Goal: Task Accomplishment & Management: Use online tool/utility

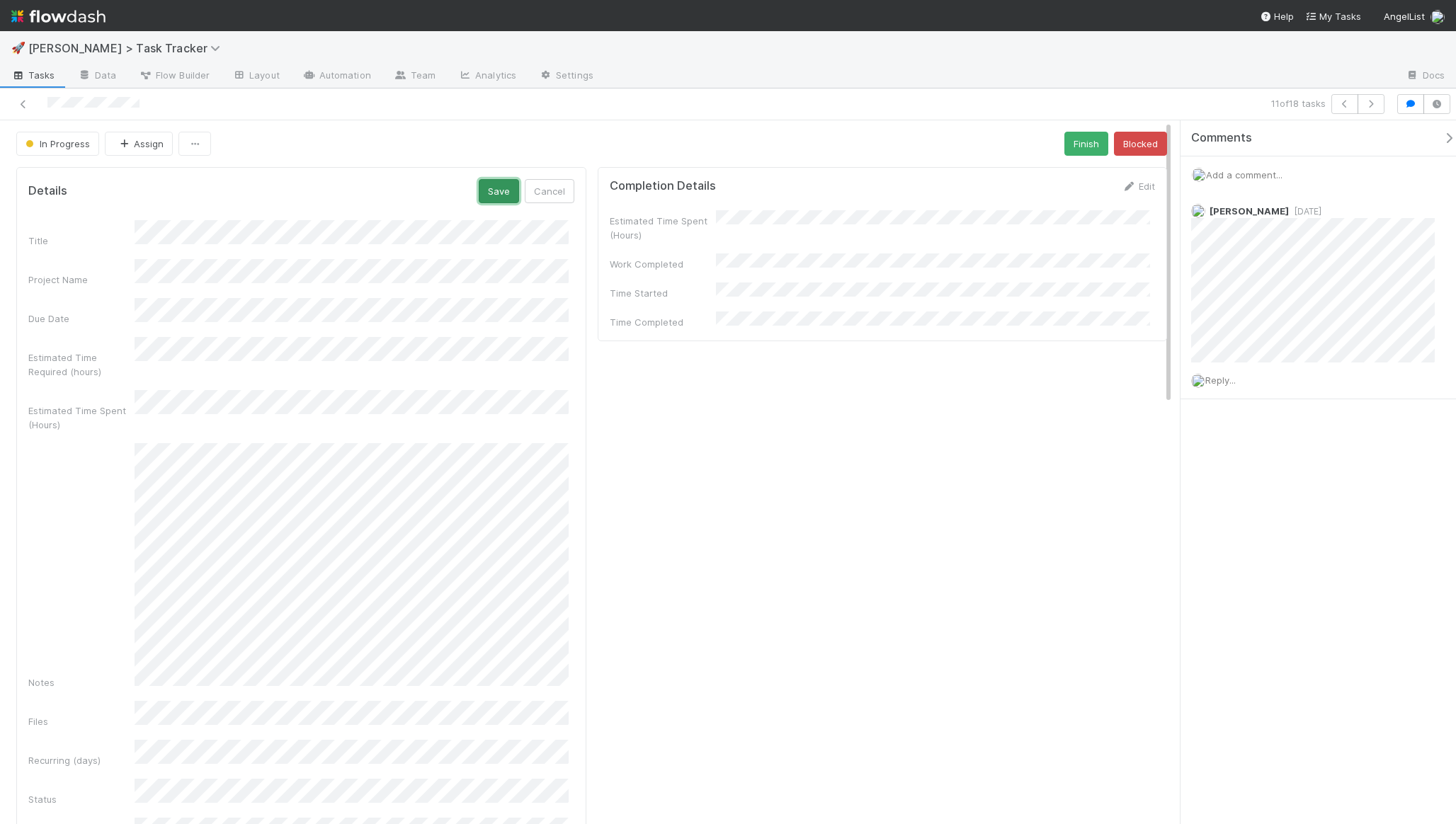
click at [486, 197] on button "Save" at bounding box center [498, 191] width 40 height 24
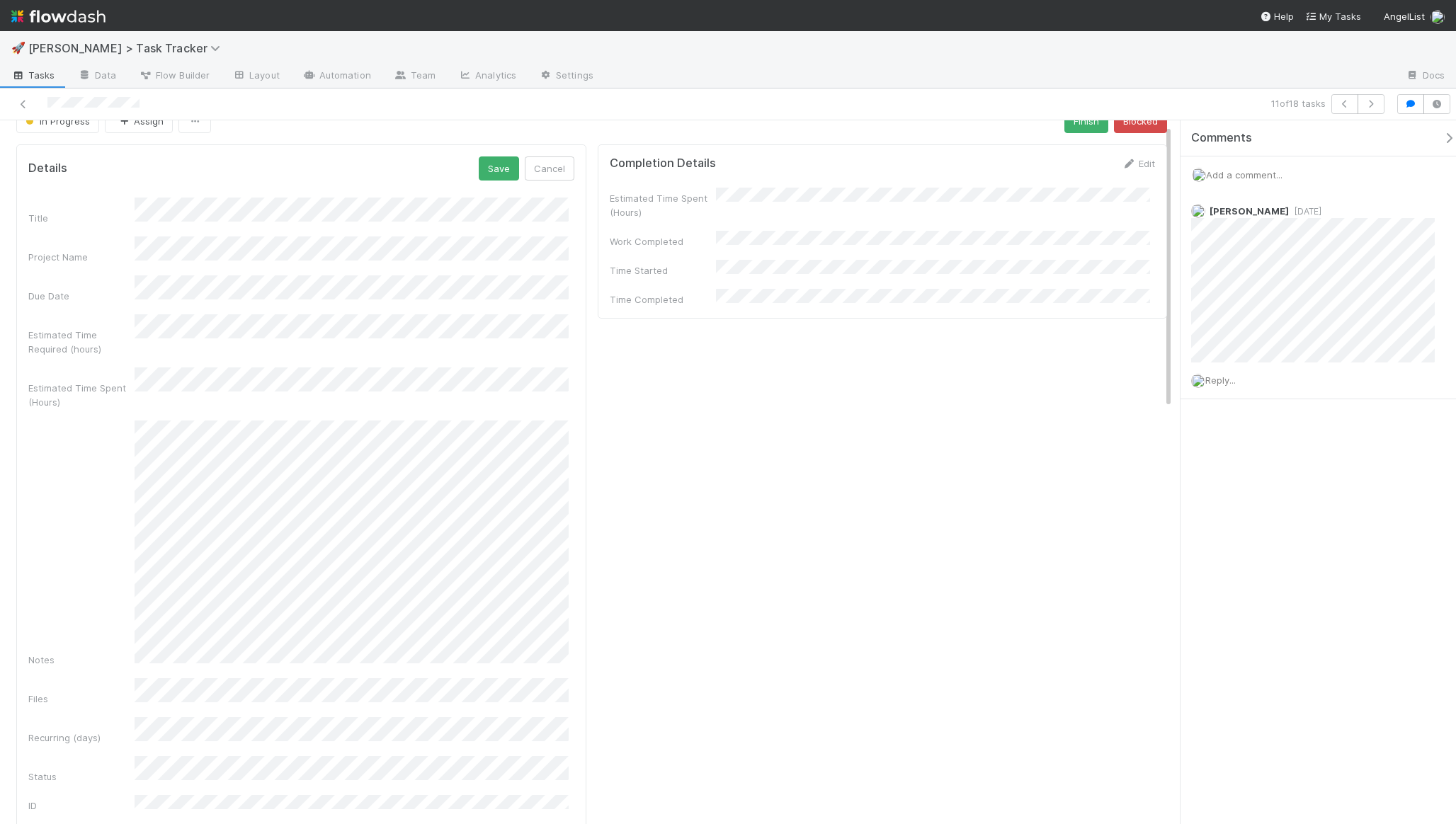
scroll to position [24, 0]
click at [494, 178] on button "Save" at bounding box center [498, 167] width 40 height 24
click at [504, 174] on button "Save" at bounding box center [498, 167] width 40 height 24
click at [1023, 242] on div "Estimated Time Spent (Hours) Work Completed Time Started Time Completed" at bounding box center [882, 246] width 546 height 119
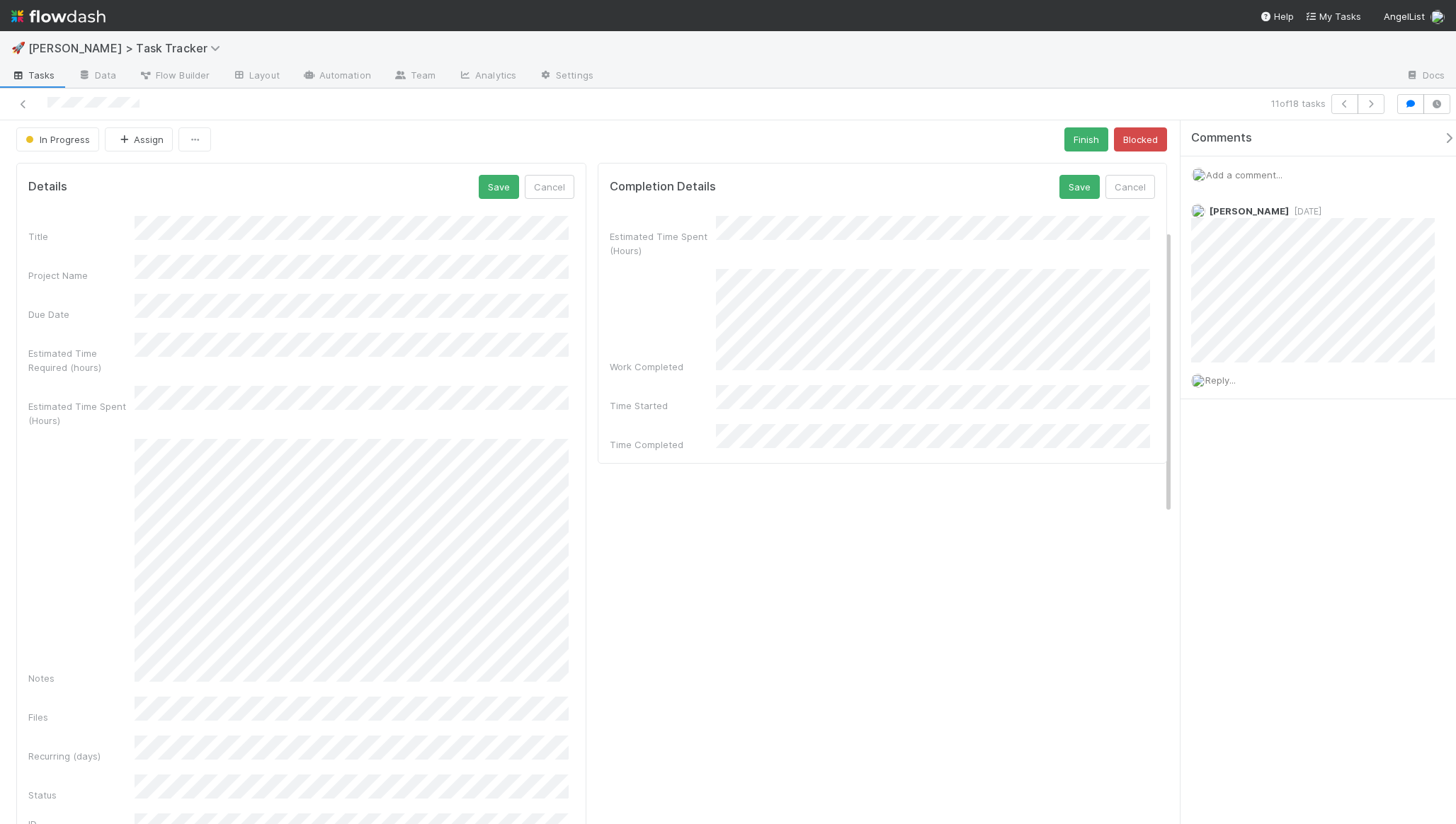
scroll to position [0, 0]
click at [496, 197] on button "Save" at bounding box center [498, 191] width 40 height 24
click at [1064, 193] on button "Save" at bounding box center [1079, 191] width 40 height 24
click at [1074, 185] on button "Save" at bounding box center [1079, 191] width 40 height 24
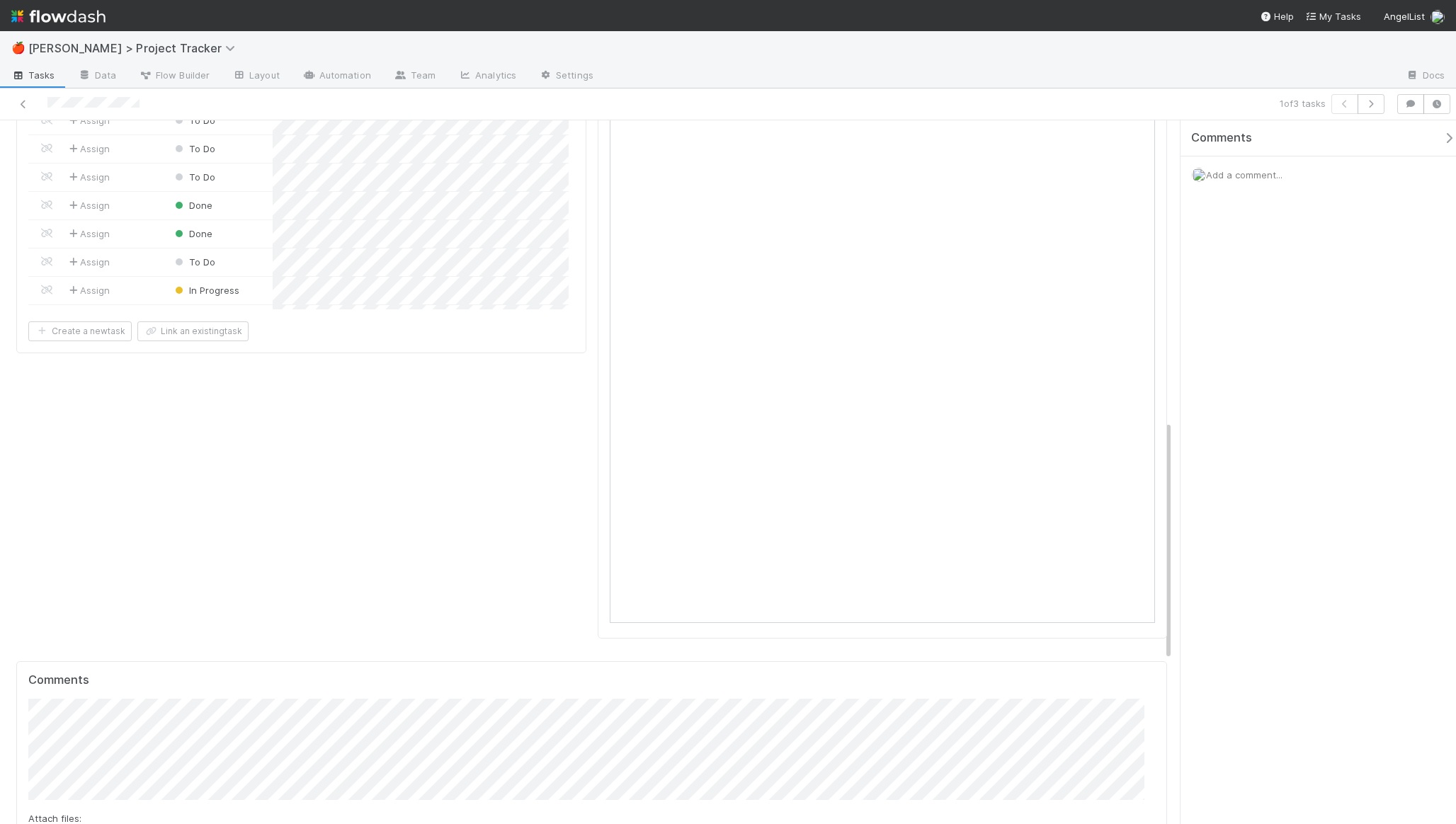
scroll to position [904, 0]
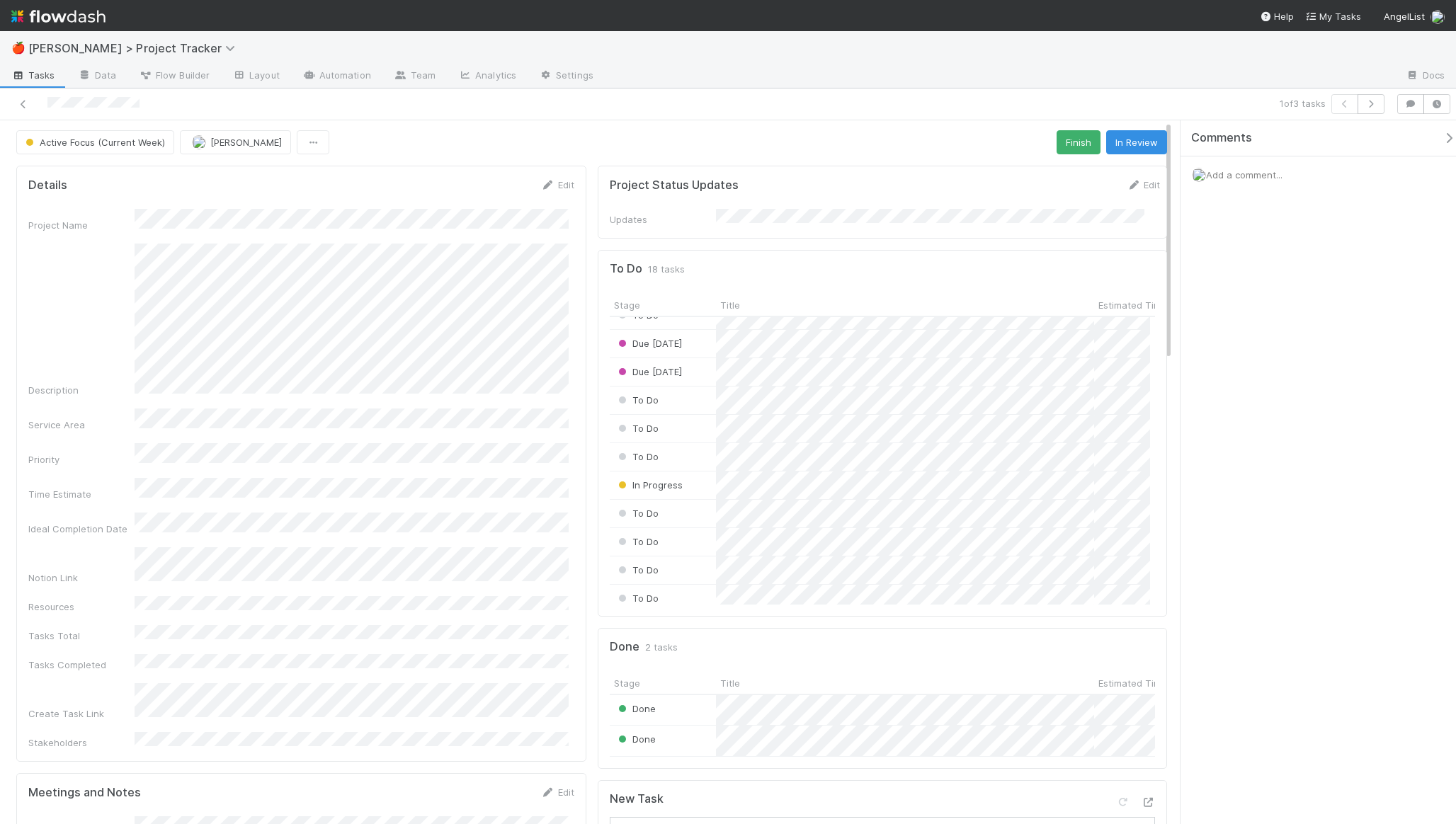
scroll to position [0, 0]
